Goal: Navigation & Orientation: Find specific page/section

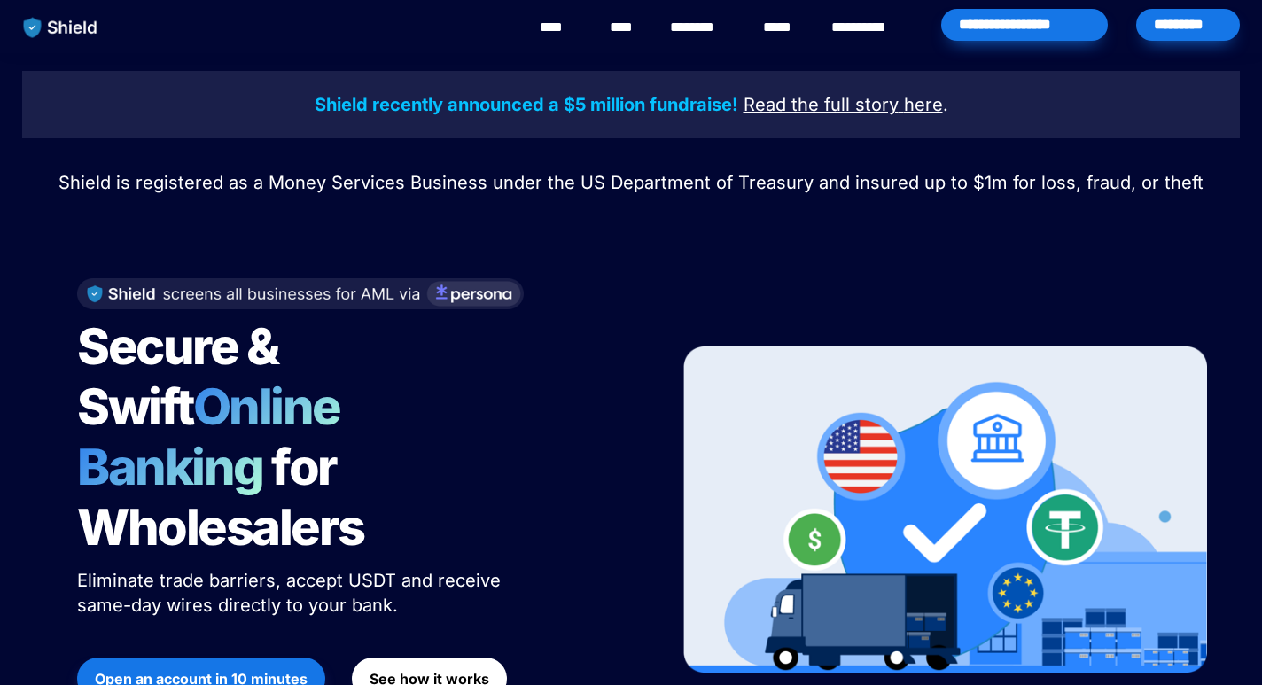
click at [557, 26] on link "****" at bounding box center [560, 27] width 40 height 21
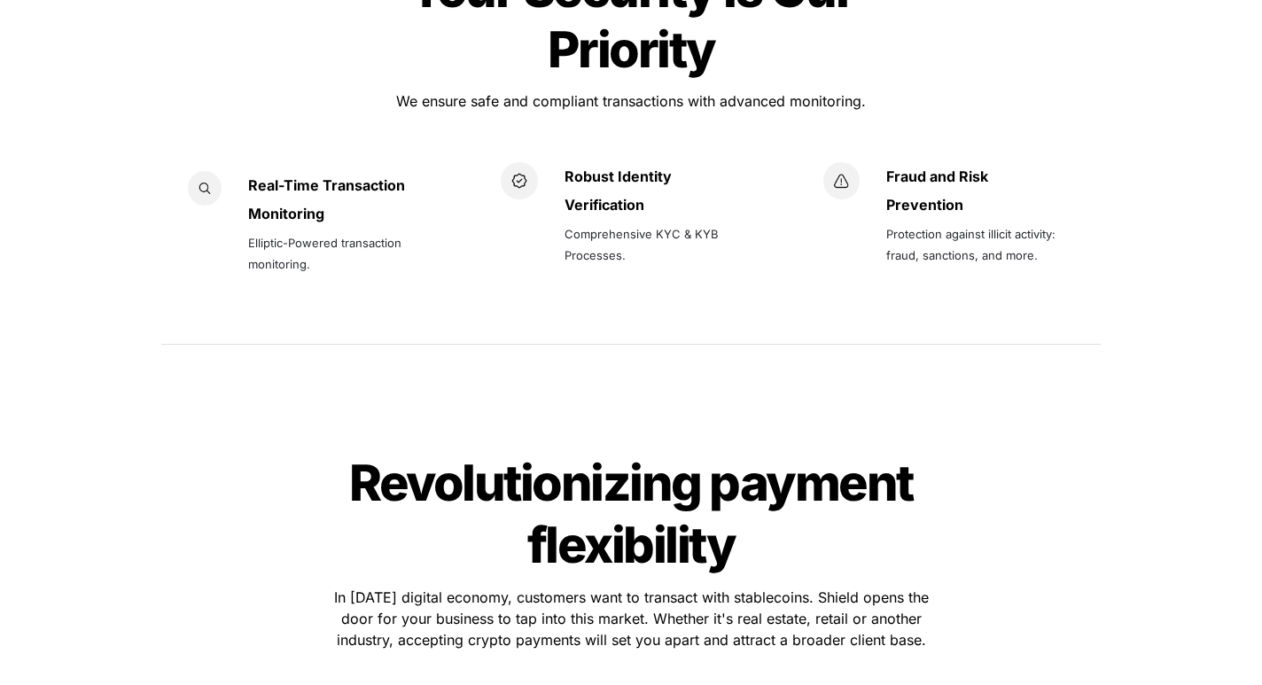
scroll to position [2906, 0]
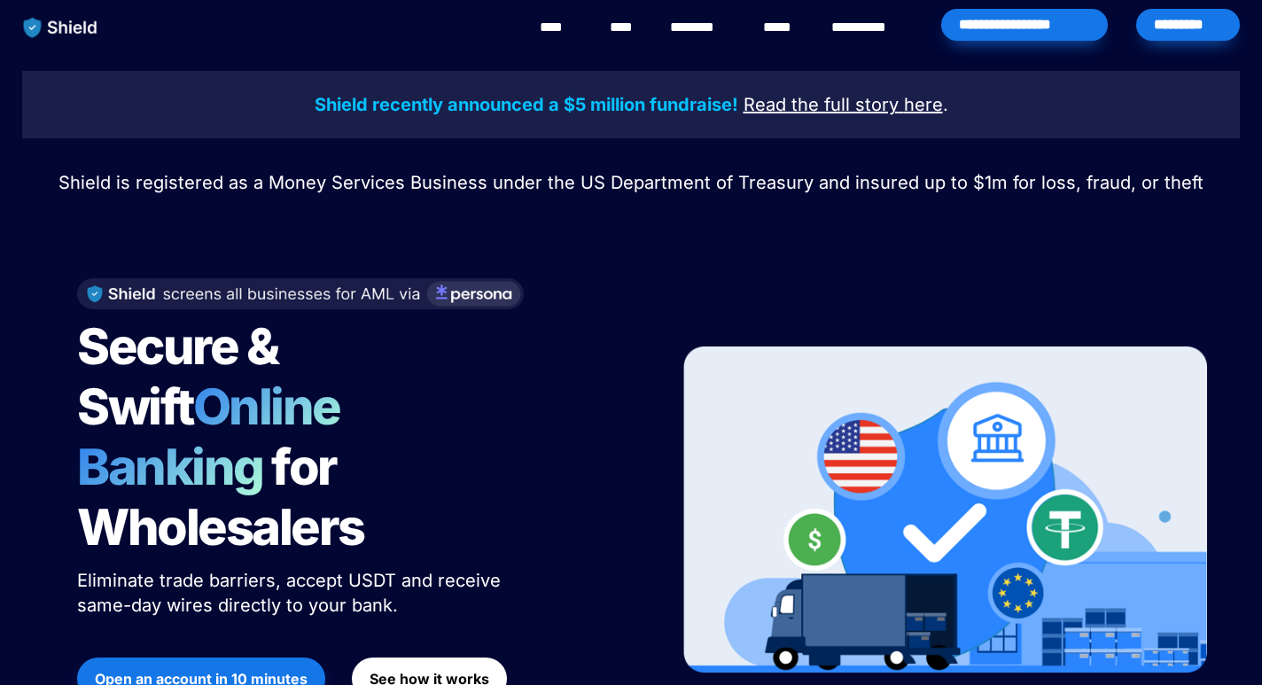
click at [711, 27] on link "********" at bounding box center [701, 27] width 63 height 21
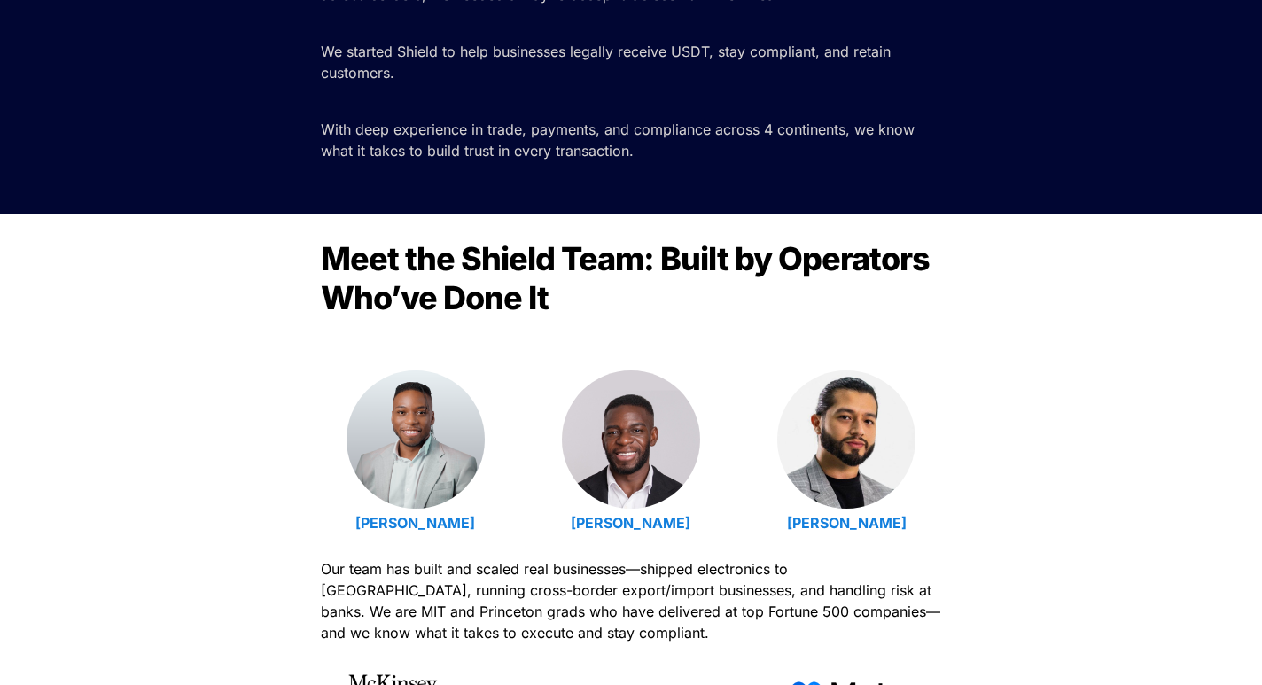
scroll to position [374, 0]
